Goal: Navigation & Orientation: Find specific page/section

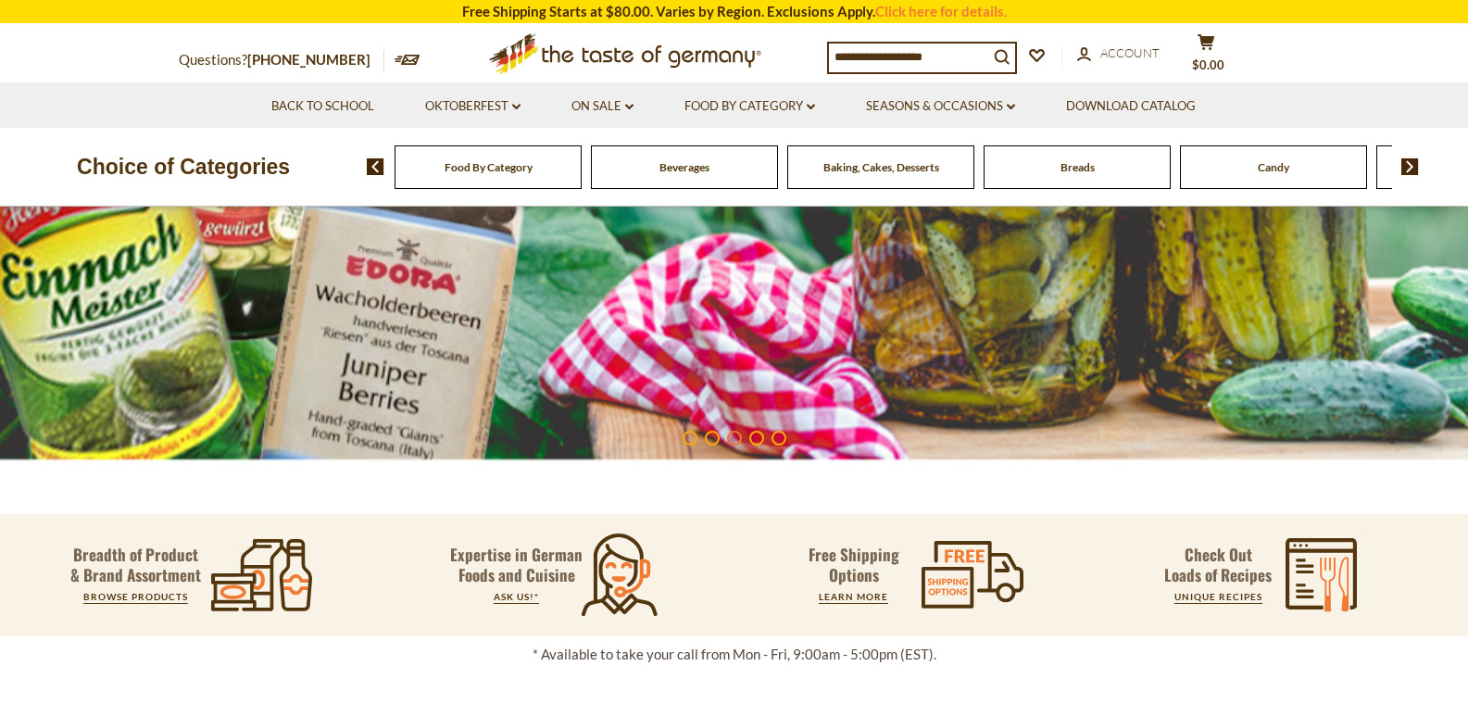
scroll to position [429, 0]
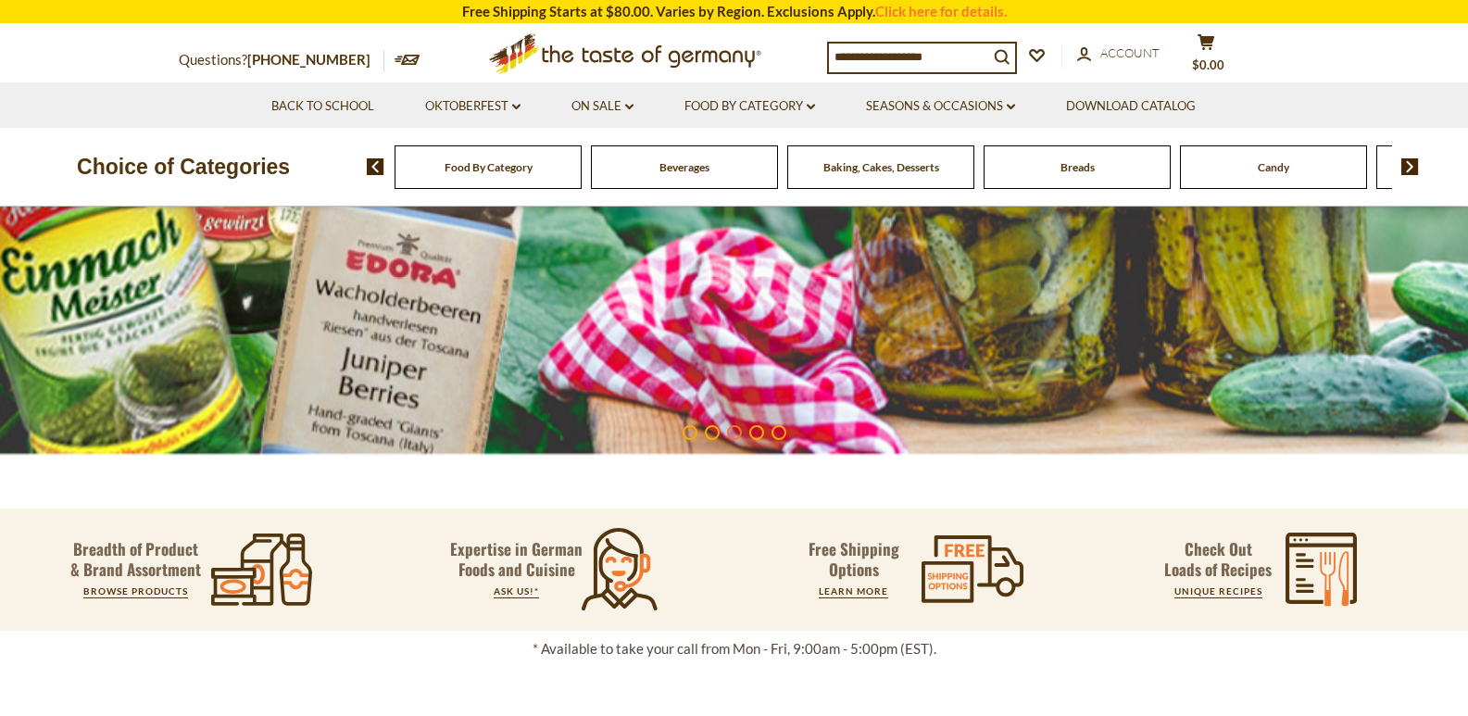
click at [582, 186] on div "Beverages" at bounding box center [488, 167] width 187 height 44
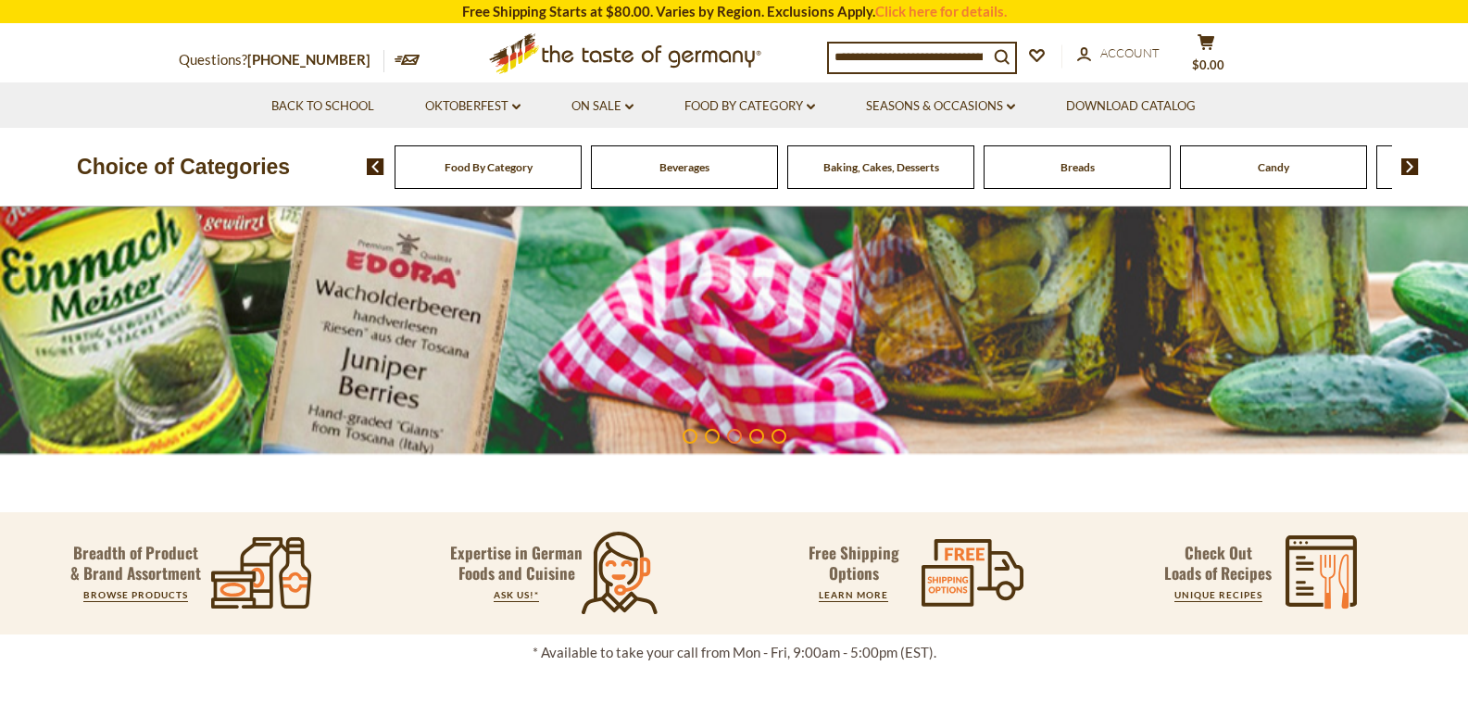
click at [582, 177] on div "Beverages" at bounding box center [488, 167] width 187 height 44
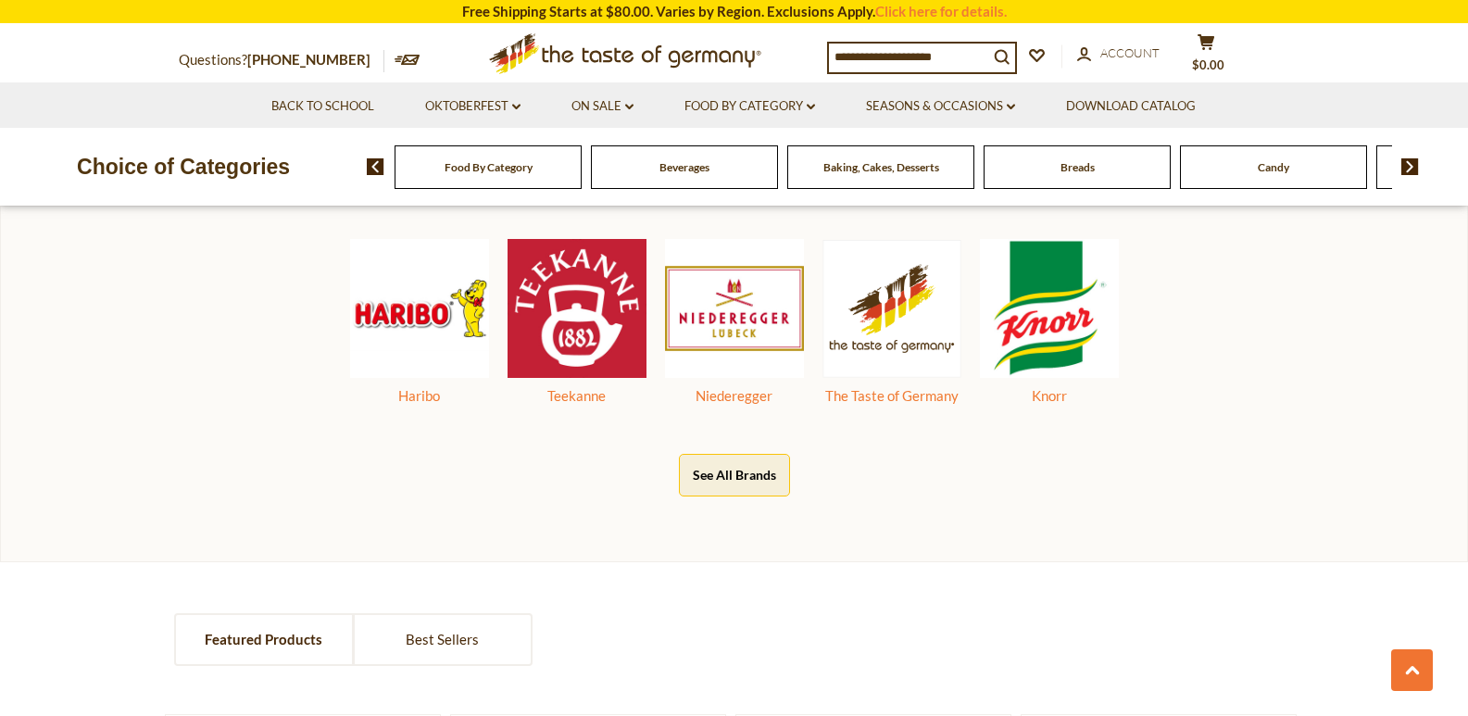
scroll to position [940, 0]
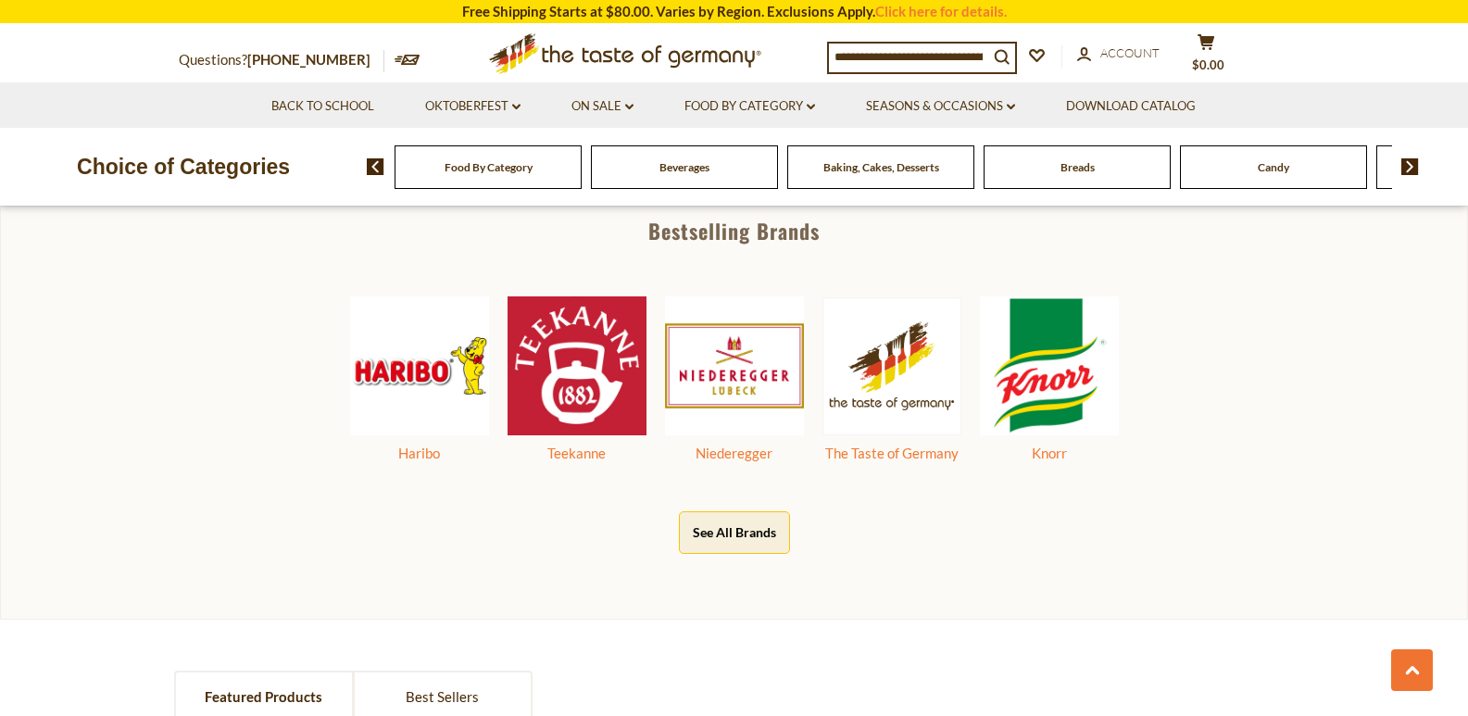
click at [536, 173] on div "Food By Category" at bounding box center [488, 167] width 187 height 44
click at [454, 185] on div "Food By Category" at bounding box center [488, 167] width 187 height 44
click at [371, 180] on div "Food By Category [GEOGRAPHIC_DATA] Baking, Cakes, Desserts Breads Candy Cereal …" at bounding box center [917, 166] width 1101 height 44
click at [450, 172] on span "Food By Category" at bounding box center [489, 167] width 88 height 14
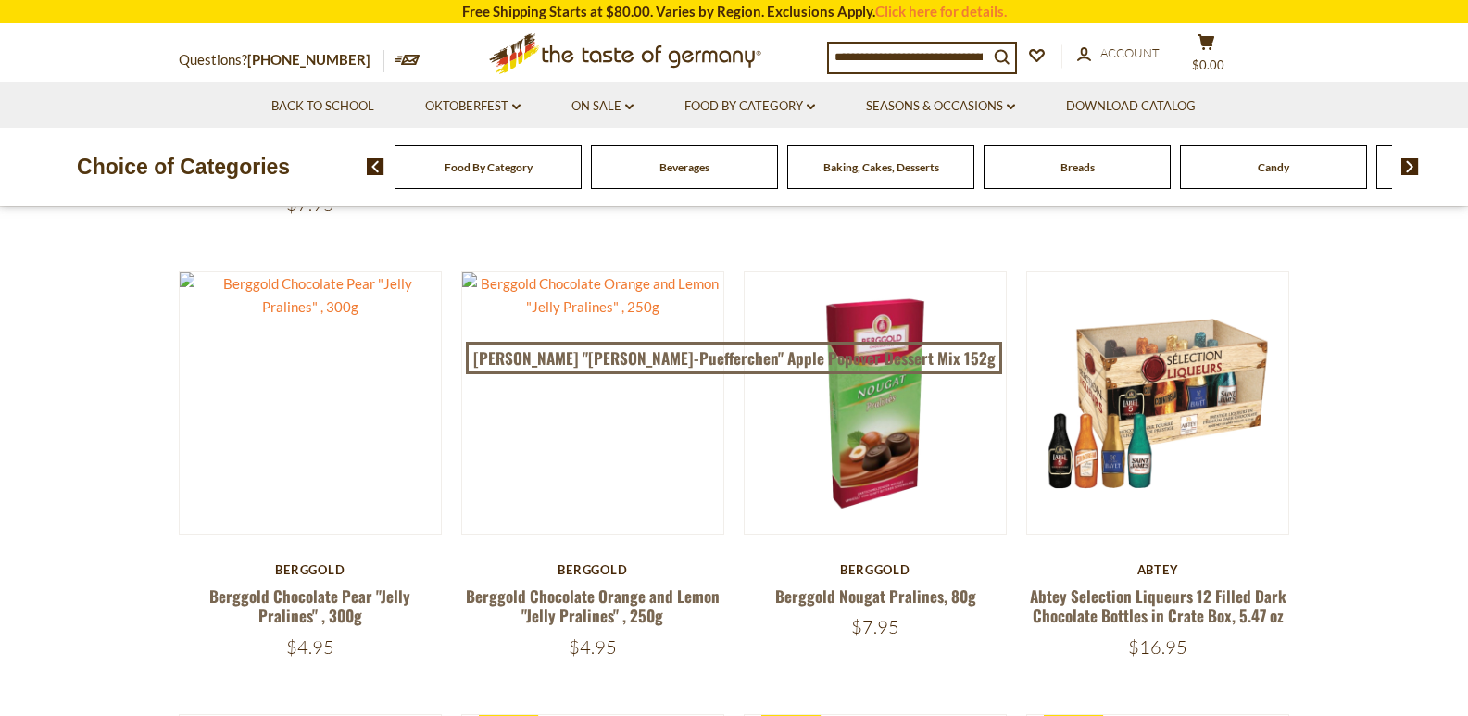
scroll to position [596, 0]
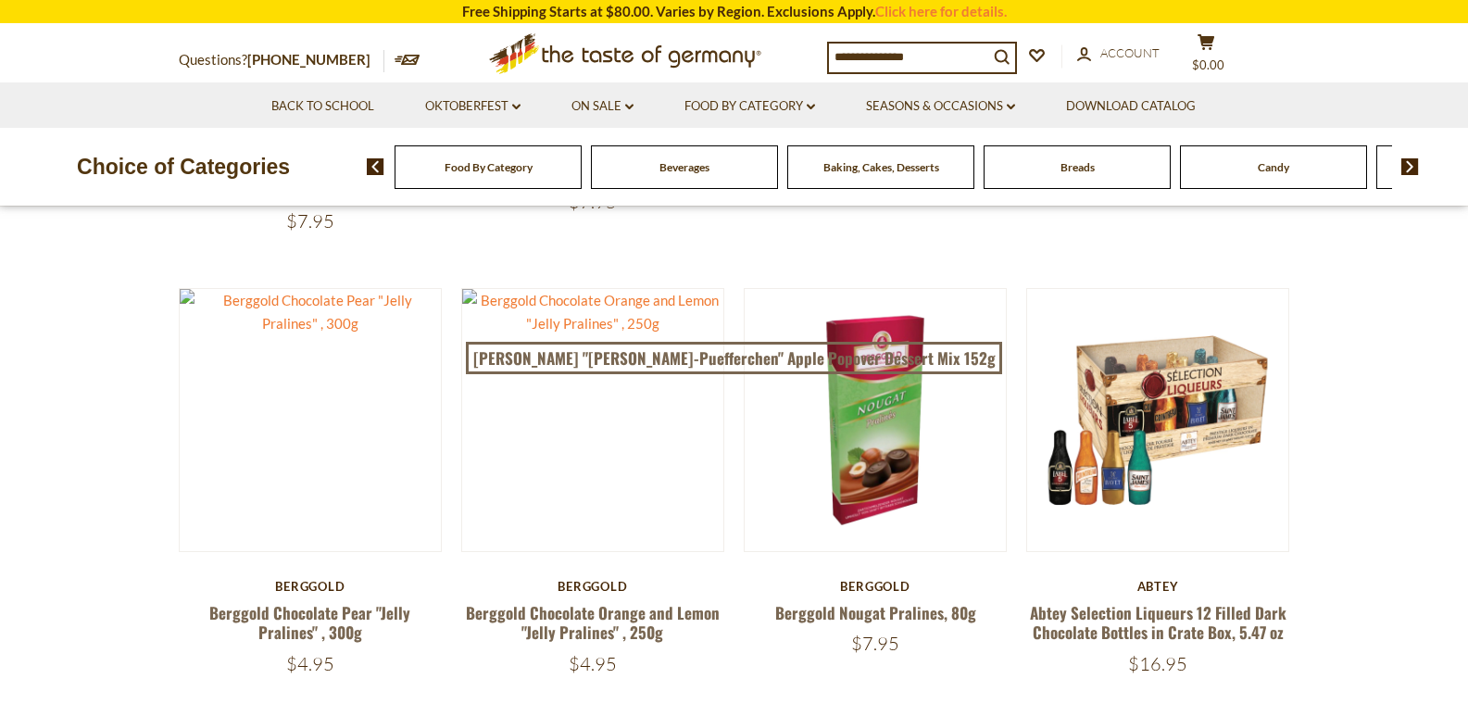
click at [932, 169] on span "Baking, Cakes, Desserts" at bounding box center [881, 167] width 116 height 14
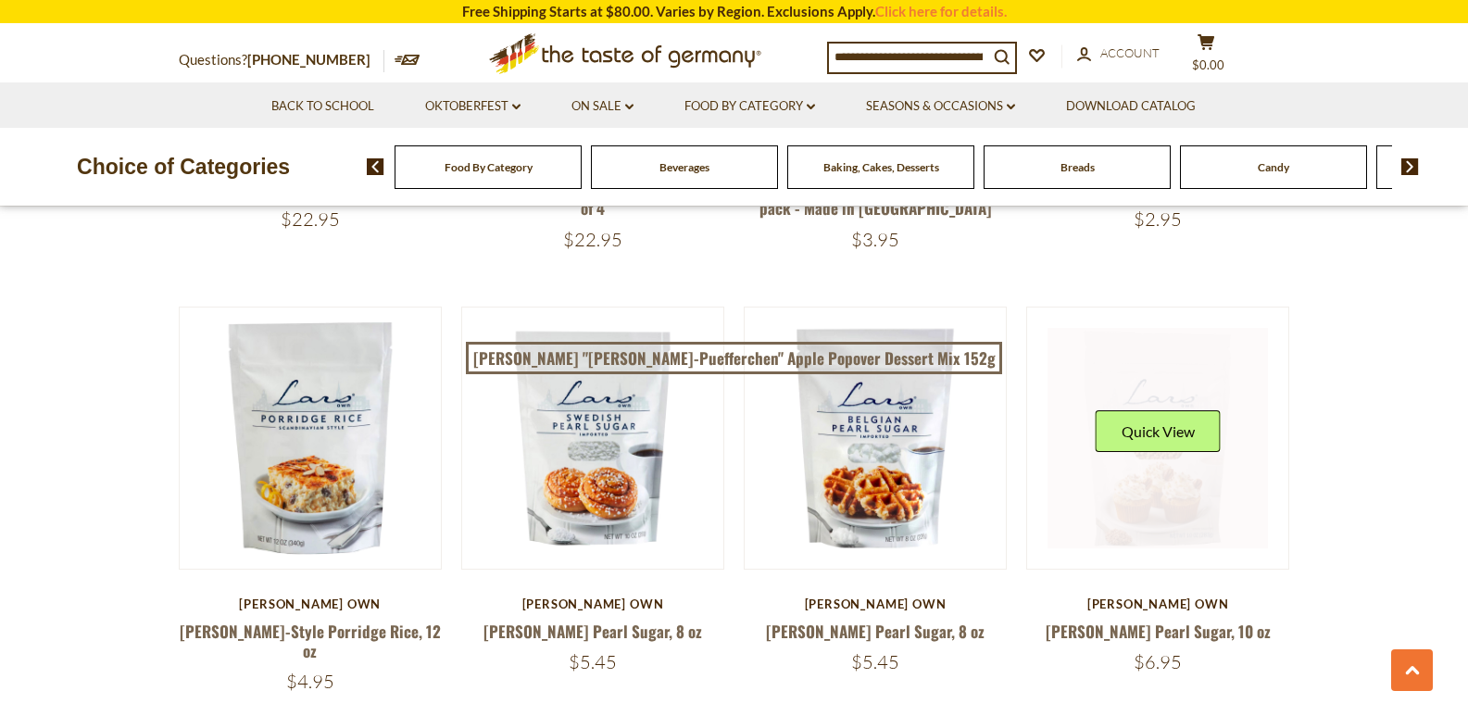
scroll to position [3258, 0]
